Goal: Navigation & Orientation: Understand site structure

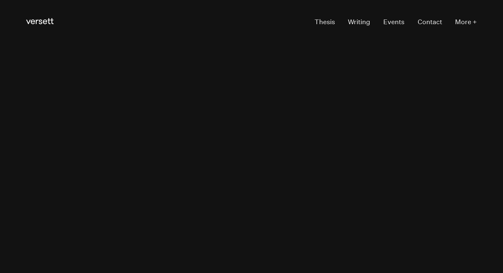
drag, startPoint x: 182, startPoint y: 49, endPoint x: 95, endPoint y: 37, distance: 87.7
click at [95, 37] on header "Versett Primary Navigation Thesis Writing Events Contact More +" at bounding box center [251, 22] width 451 height 45
click at [32, 25] on link "Versett" at bounding box center [39, 22] width 27 height 13
drag, startPoint x: 232, startPoint y: 97, endPoint x: 165, endPoint y: 94, distance: 66.6
click at [165, 94] on div at bounding box center [251, 136] width 503 height 273
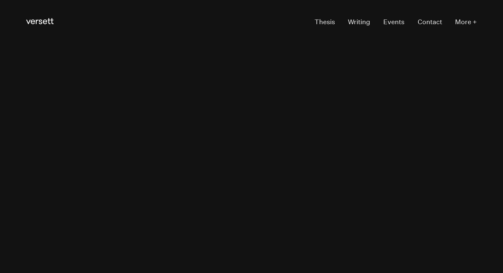
drag, startPoint x: 224, startPoint y: 82, endPoint x: 168, endPoint y: 82, distance: 56.2
click at [168, 82] on section "We combine strategy, technology, data science and design to solve the most comp…" at bounding box center [251, 181] width 503 height 273
click at [21, 153] on section "We combine strategy, technology, data science and design to solve the most comp…" at bounding box center [251, 48] width 503 height 273
click at [25, 151] on section "We combine strategy, technology, data science and design to solve the most comp…" at bounding box center [251, 48] width 503 height 273
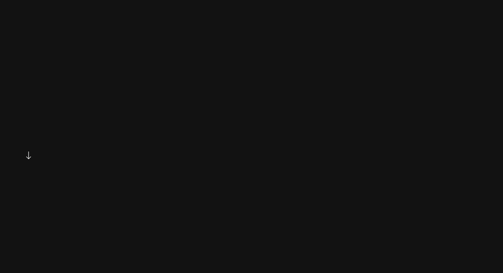
click at [27, 156] on icon "See more" at bounding box center [28, 155] width 5 height 8
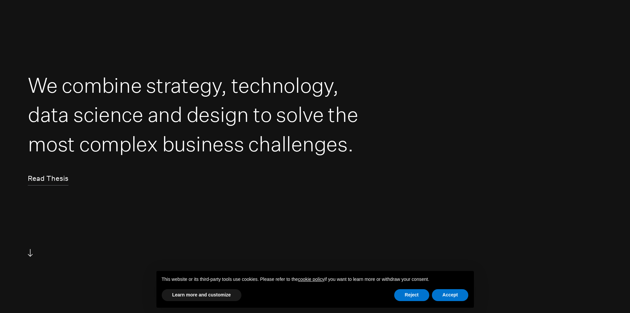
scroll to position [99, 0]
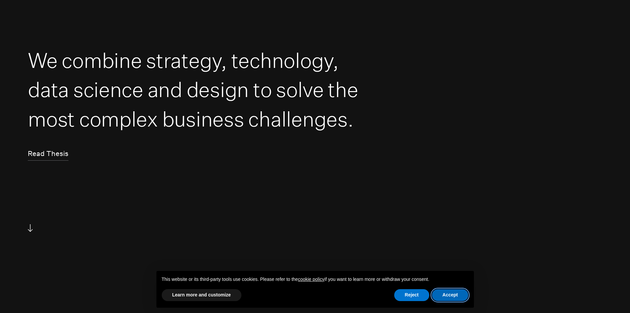
click at [443, 273] on button "Accept" at bounding box center [450, 295] width 37 height 12
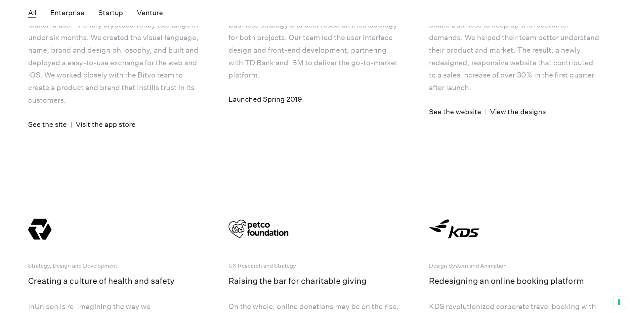
scroll to position [2042, 0]
